Goal: Task Accomplishment & Management: Use online tool/utility

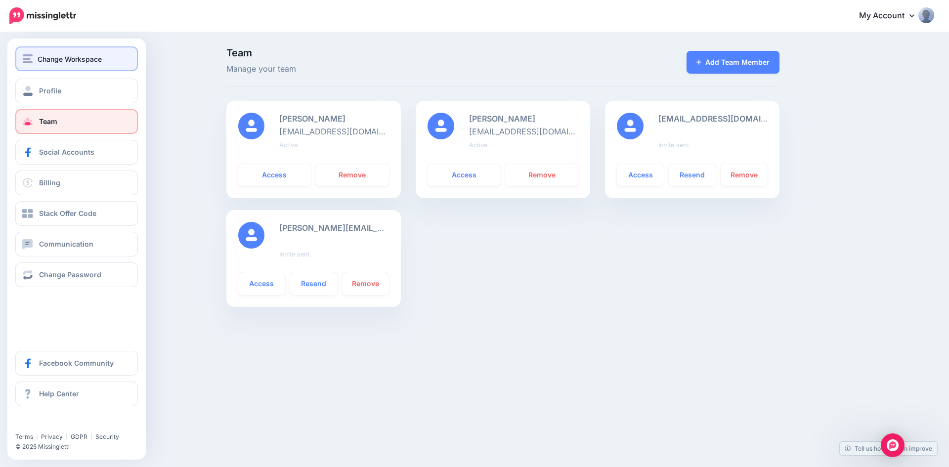
click at [38, 62] on span "Change Workspace" at bounding box center [70, 58] width 64 height 11
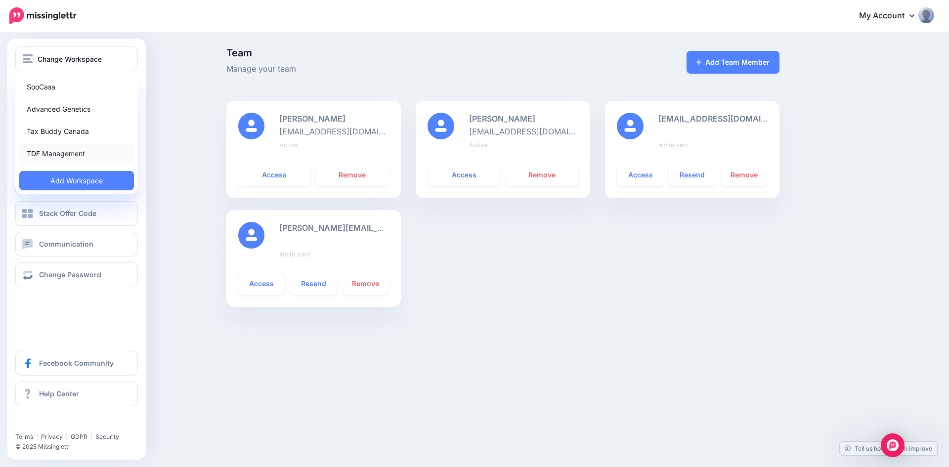
click at [56, 152] on link "TDF Management" at bounding box center [76, 153] width 115 height 19
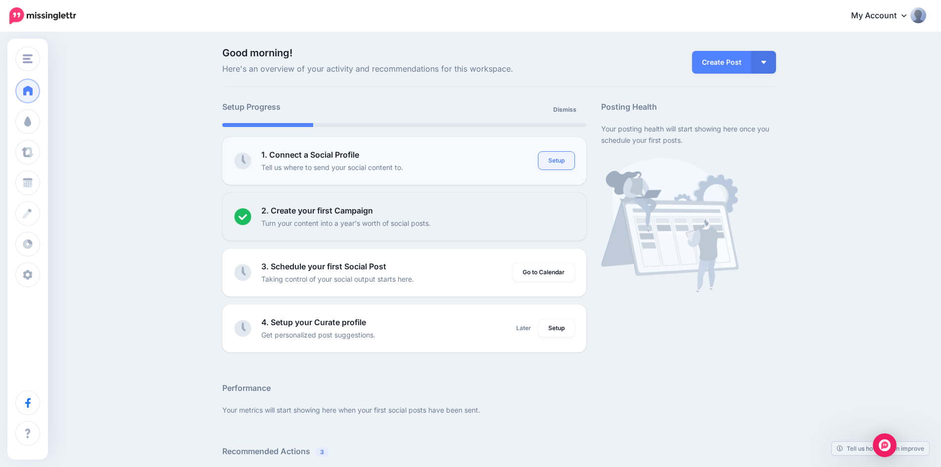
click at [556, 159] on link "Setup" at bounding box center [556, 161] width 36 height 18
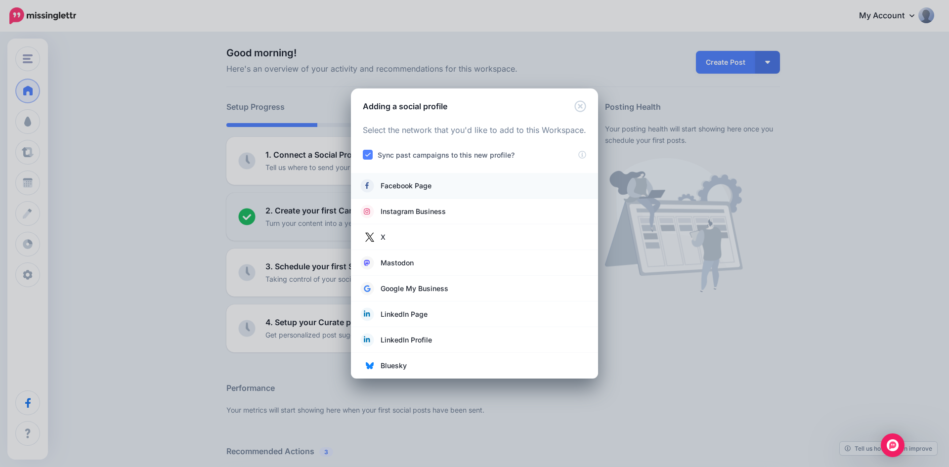
click at [408, 184] on span "Facebook Page" at bounding box center [405, 186] width 51 height 12
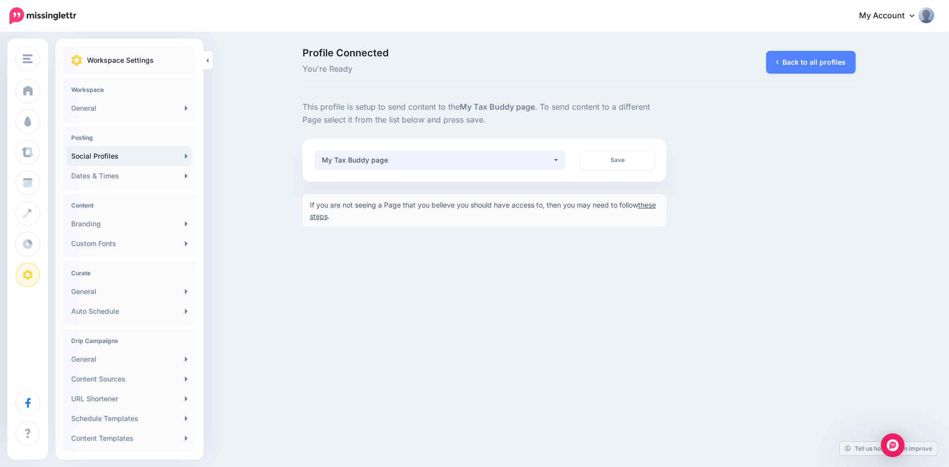
click at [559, 158] on button "My Tax Buddy page" at bounding box center [439, 160] width 251 height 19
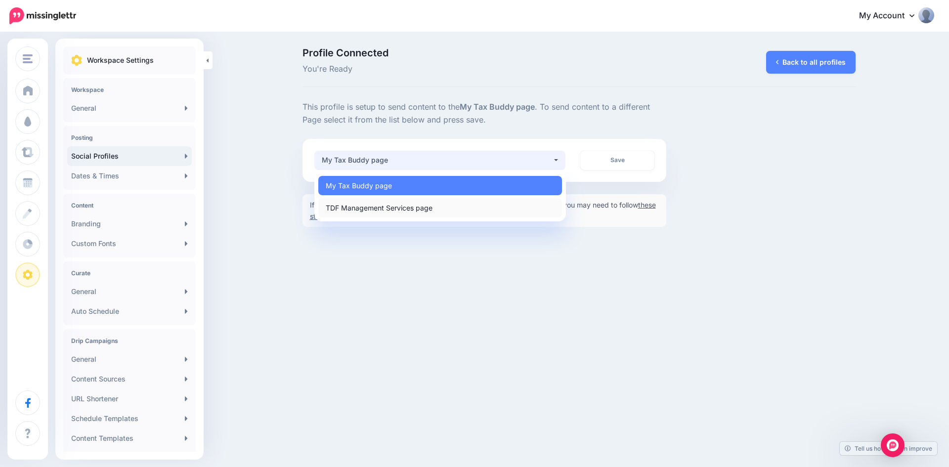
click at [434, 209] on link "TDF Management Services page" at bounding box center [440, 207] width 244 height 19
select select "**********"
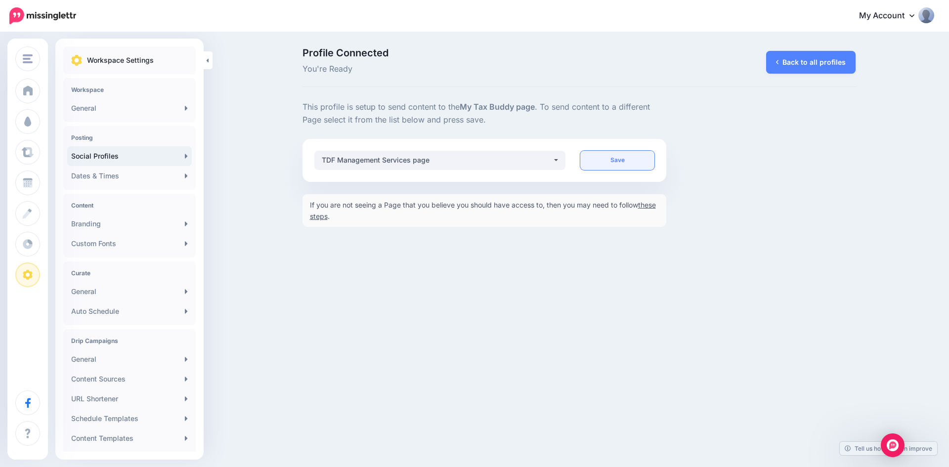
click at [608, 160] on link "Save" at bounding box center [617, 160] width 74 height 19
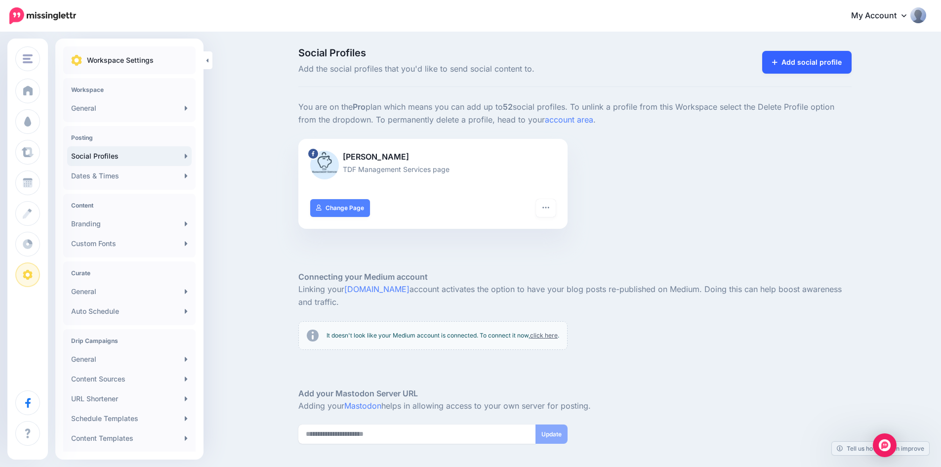
click at [812, 63] on link "Add social profile" at bounding box center [806, 62] width 89 height 23
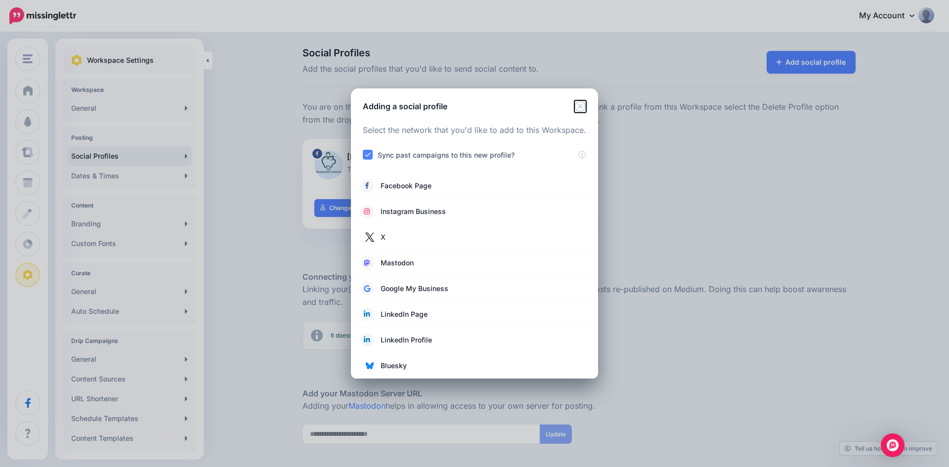
click at [584, 104] on icon "Close" at bounding box center [580, 106] width 12 height 12
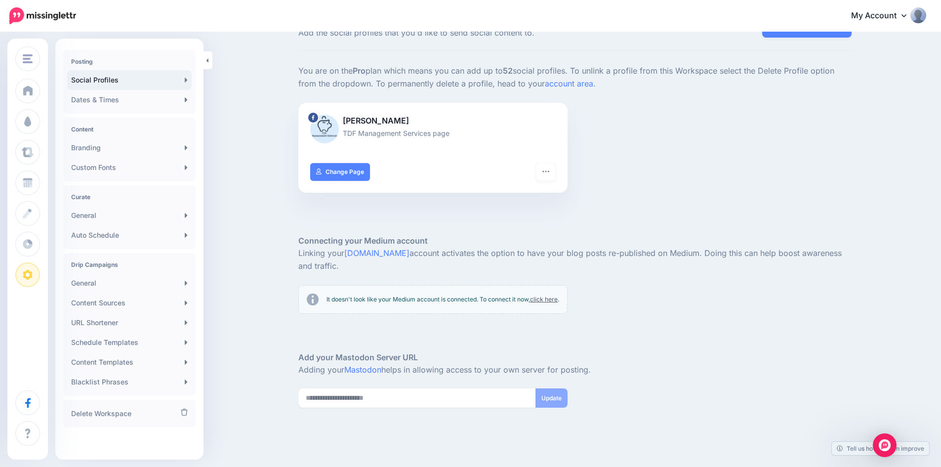
scroll to position [74, 0]
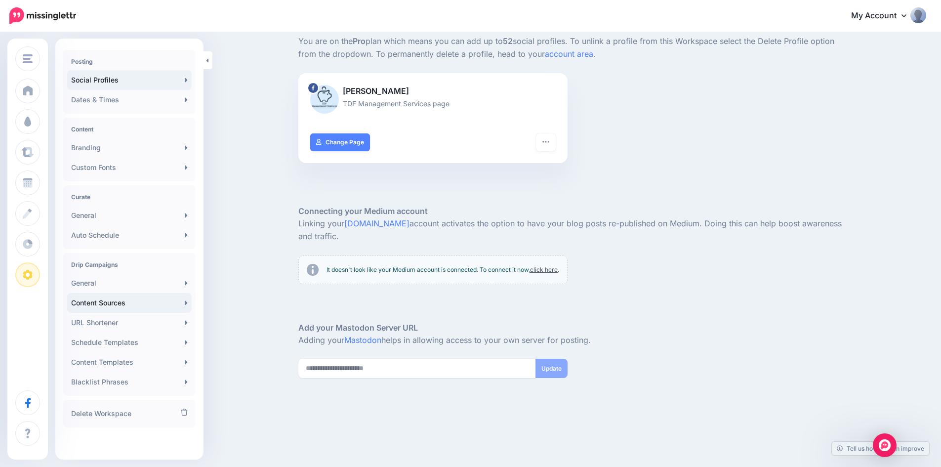
click at [116, 304] on link "Content Sources" at bounding box center [129, 303] width 124 height 20
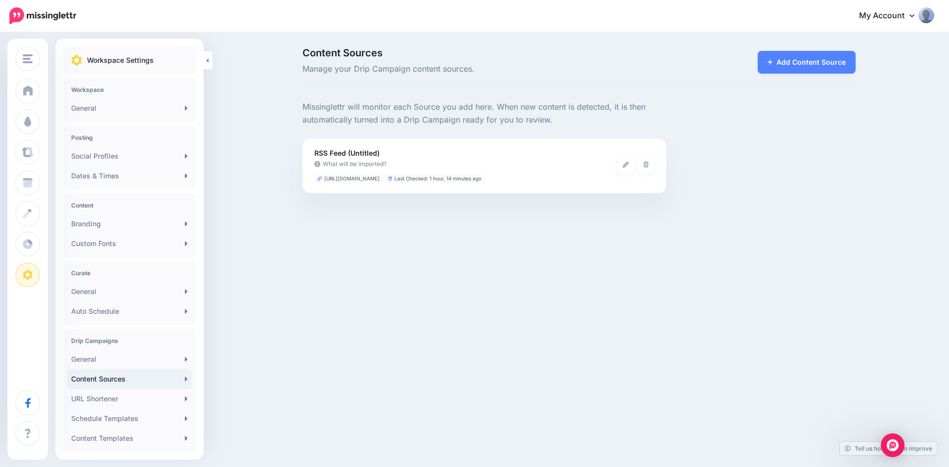
click at [208, 56] on link at bounding box center [208, 60] width 9 height 18
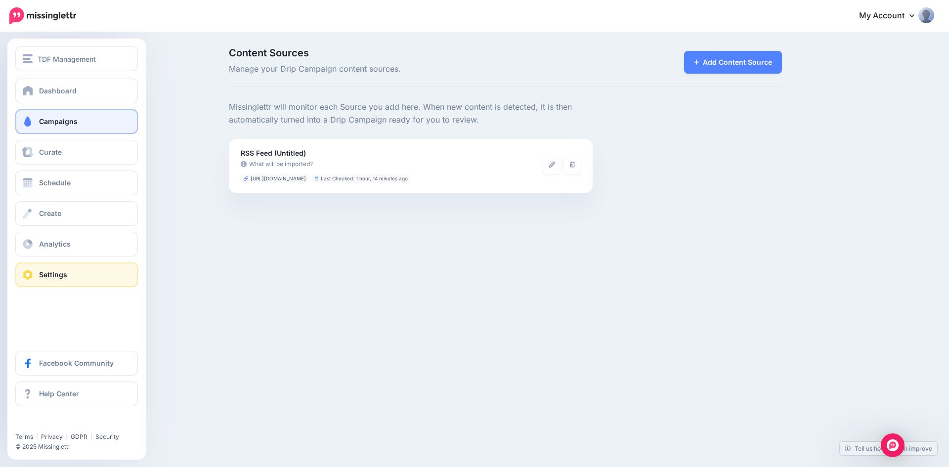
click at [46, 120] on span "Campaigns" at bounding box center [58, 121] width 39 height 8
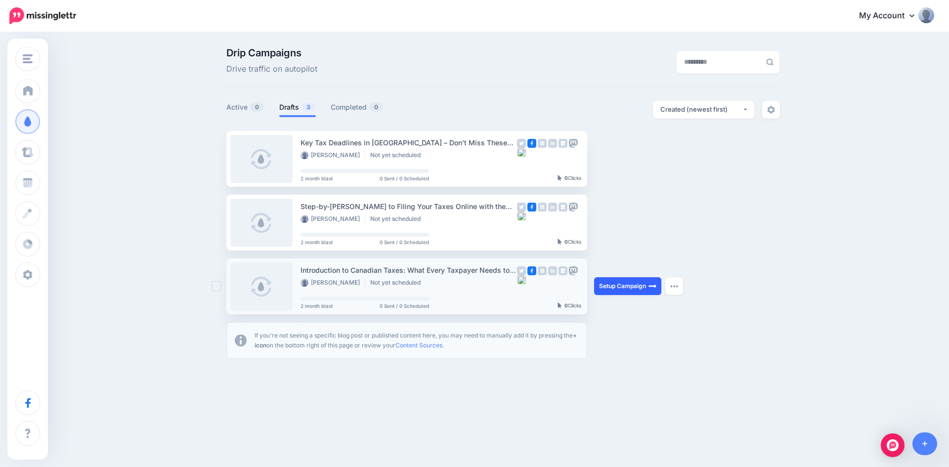
click at [642, 283] on link "Setup Campaign" at bounding box center [627, 286] width 67 height 18
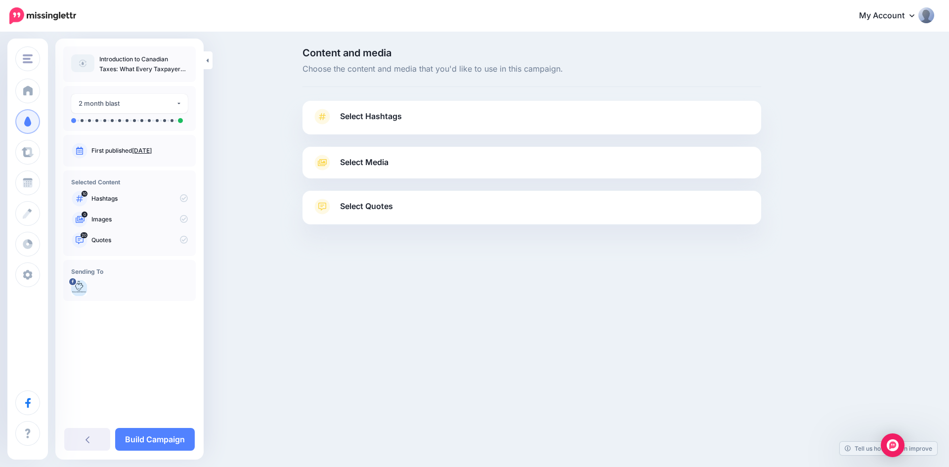
click at [340, 121] on span "Select Hashtags" at bounding box center [371, 116] width 62 height 13
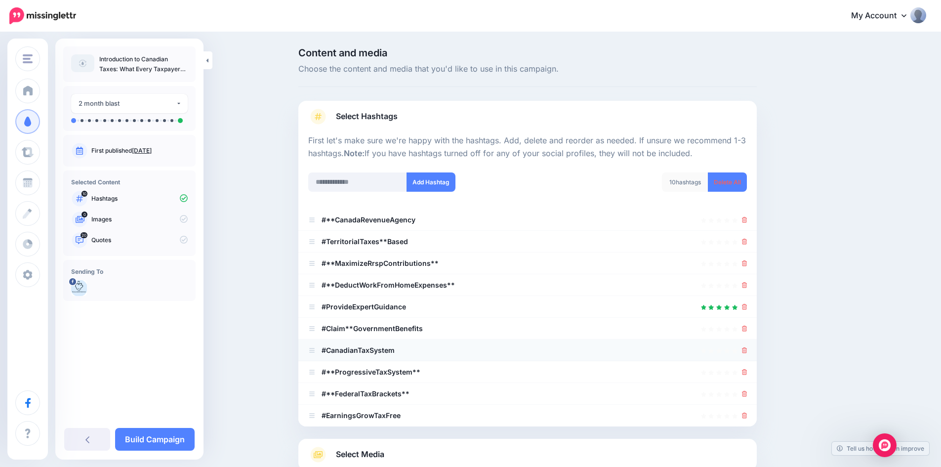
click at [386, 346] on b "#CanadianTaxSystem" at bounding box center [358, 350] width 73 height 8
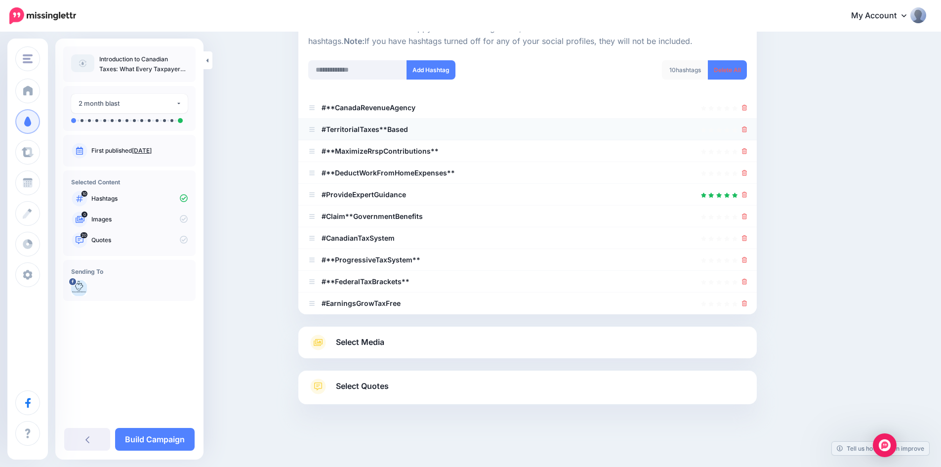
scroll to position [114, 0]
click at [562, 344] on link "Select Media" at bounding box center [527, 341] width 439 height 16
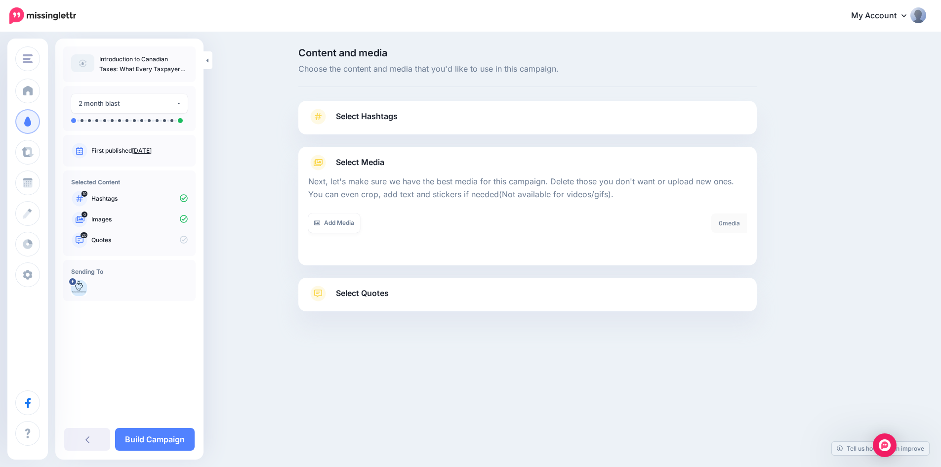
scroll to position [0, 0]
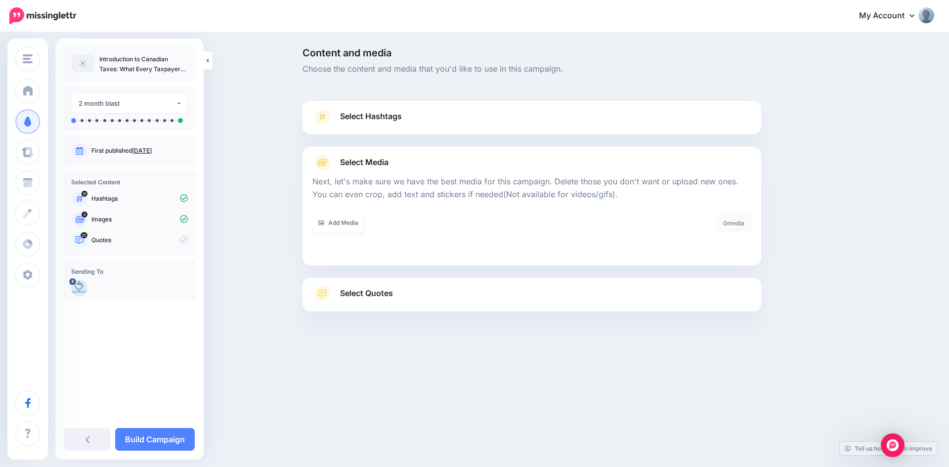
click at [538, 297] on link "Select Quotes" at bounding box center [531, 299] width 439 height 26
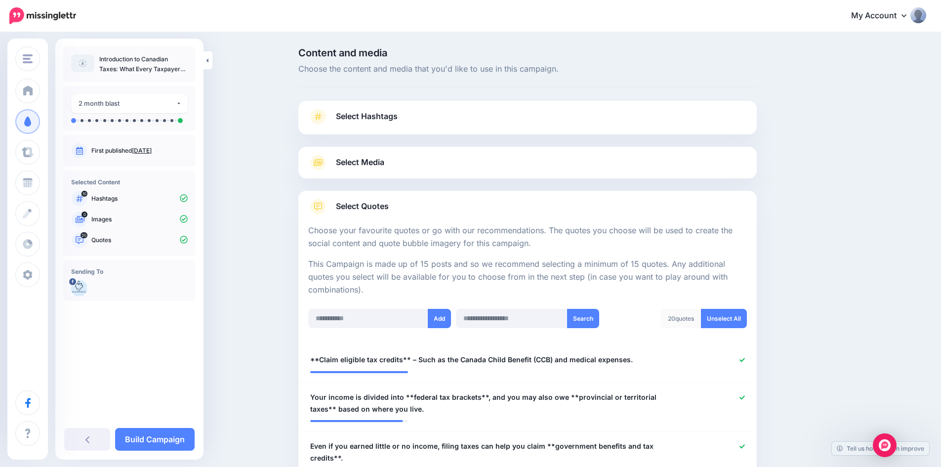
click at [149, 439] on link "Build Campaign" at bounding box center [155, 439] width 80 height 23
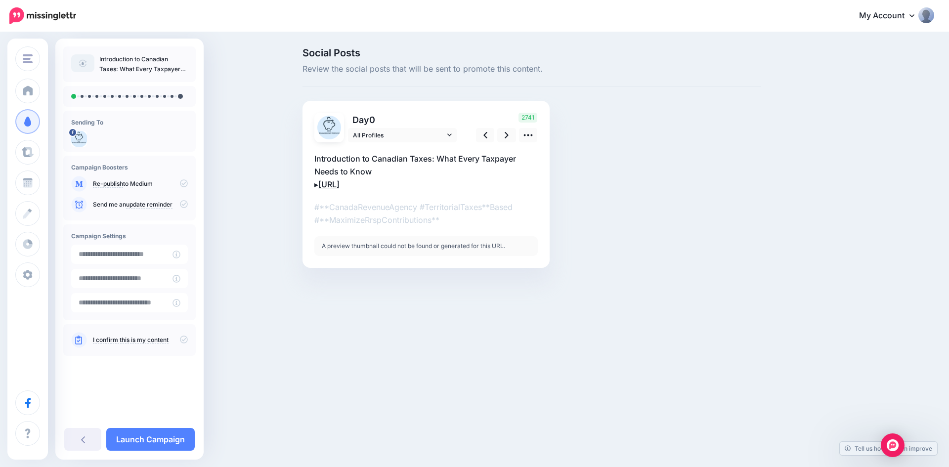
click at [339, 185] on link "https://lttr.ai/AgBeu" at bounding box center [328, 184] width 21 height 10
drag, startPoint x: 397, startPoint y: 189, endPoint x: 323, endPoint y: 181, distance: 74.5
click at [323, 181] on textarea "**********" at bounding box center [425, 171] width 223 height 39
